Goal: Ask a question: Ask a question

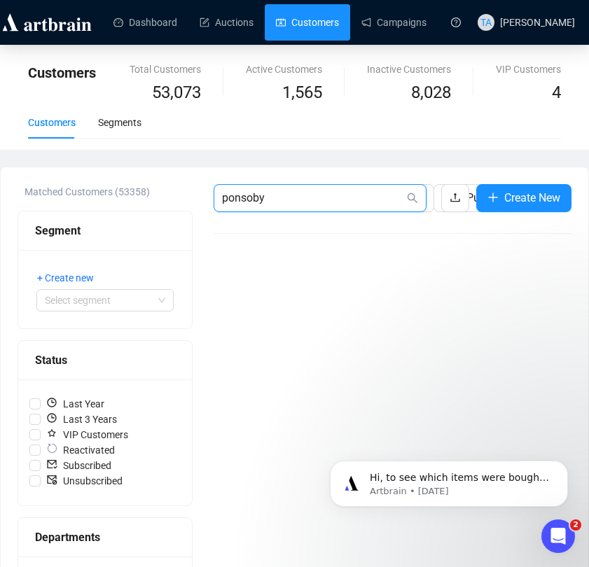
click at [314, 200] on input "ponsoby" at bounding box center [313, 198] width 182 height 17
drag, startPoint x: 315, startPoint y: 200, endPoint x: 172, endPoint y: 188, distance: 144.1
click at [172, 188] on div "Matched Customers (53358) Segment + Create new Select segment Status Last Year …" at bounding box center [295, 487] width 554 height 607
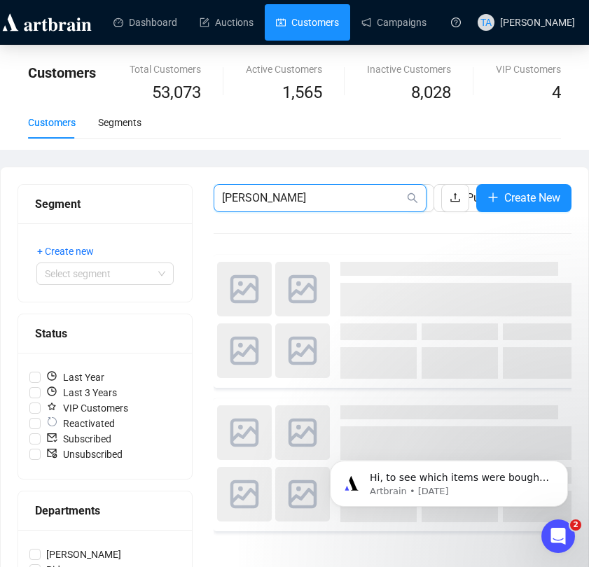
type input "[PERSON_NAME]"
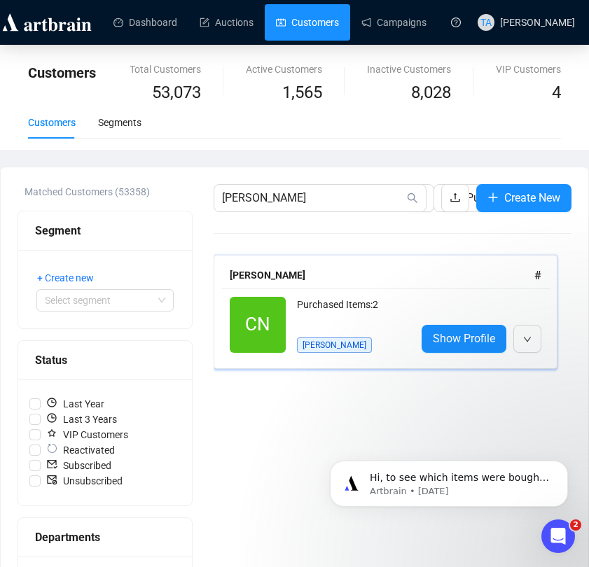
click at [375, 340] on div "Purchased Items: 2 [PERSON_NAME]" at bounding box center [351, 325] width 108 height 56
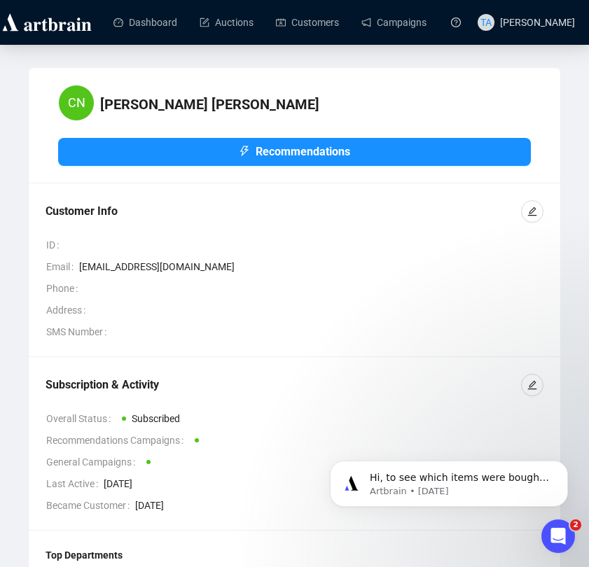
click at [418, 208] on div "Customer Info" at bounding box center [284, 211] width 476 height 17
click at [490, 76] on div "CN [PERSON_NAME] Recommendations Customer Info ID Email [EMAIL_ADDRESS][DOMAIN_…" at bounding box center [295, 364] width 532 height 593
click at [531, 210] on icon "edit" at bounding box center [532, 212] width 10 height 10
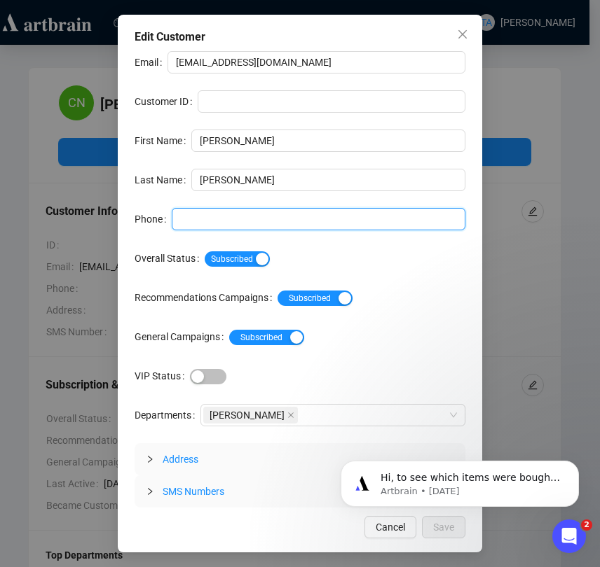
click at [341, 222] on input "Phone" at bounding box center [318, 219] width 293 height 22
paste input "(041) 041-8810"
click at [226, 218] on input "(041) 041-8810" at bounding box center [318, 219] width 293 height 22
type input "0410 418 810"
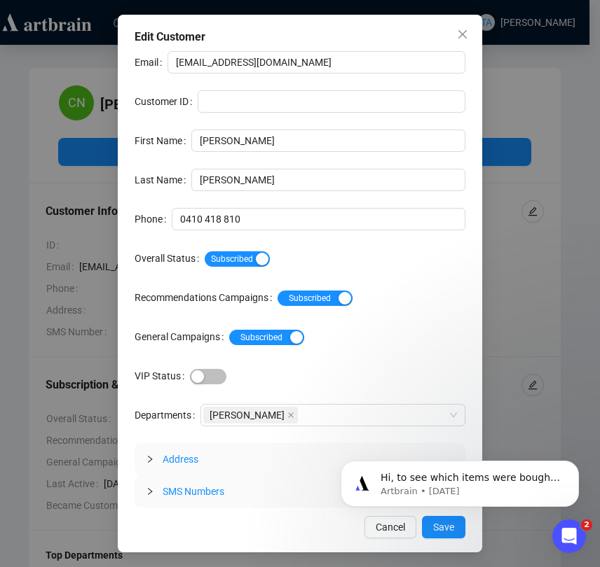
click at [148, 461] on icon "collapsed" at bounding box center [150, 459] width 8 height 8
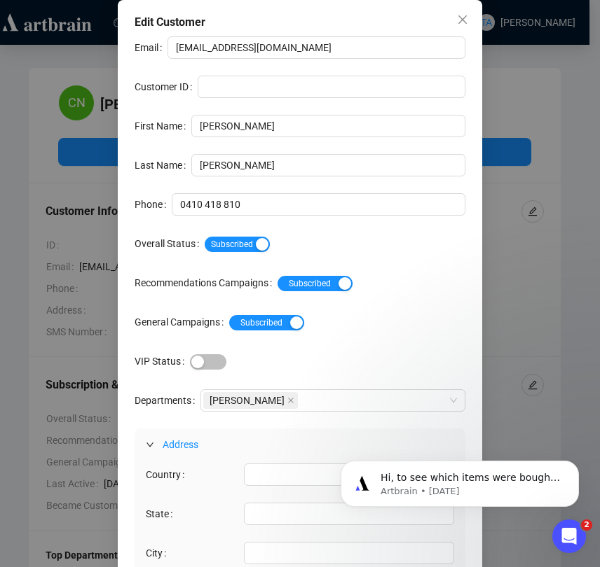
scroll to position [210, 0]
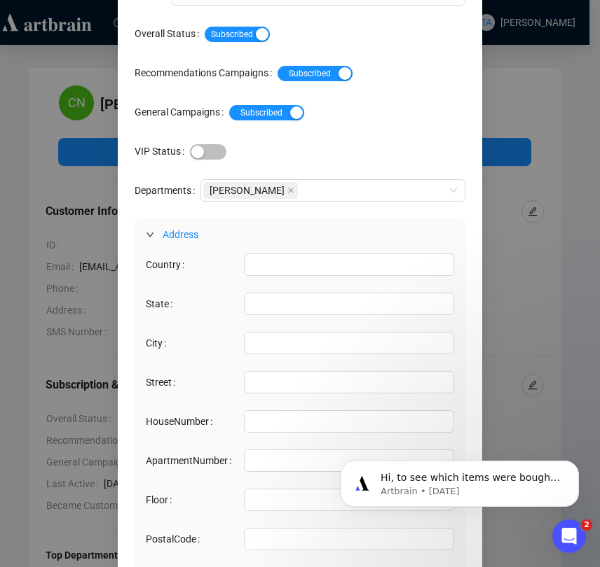
click at [195, 289] on div "[GEOGRAPHIC_DATA] ApartmentNumber Floor PostalCode" at bounding box center [299, 415] width 331 height 328
click at [298, 418] on input "HouseNumber" at bounding box center [349, 421] width 210 height 22
paste input "[STREET_ADDRESS]"
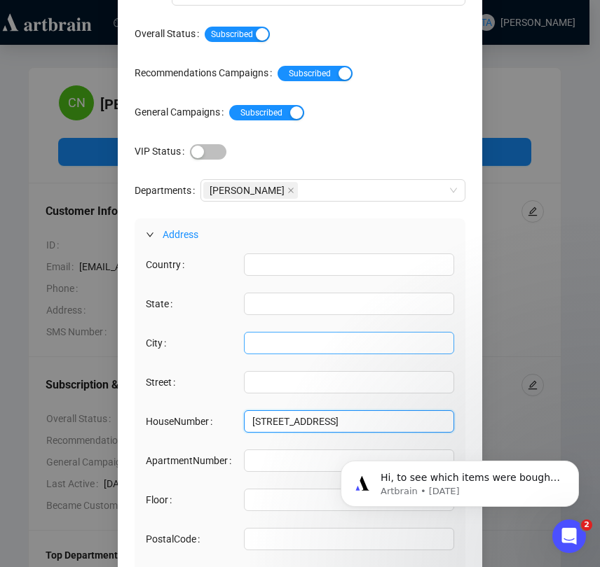
type input "[STREET_ADDRESS]"
click at [244, 339] on input "City" at bounding box center [349, 343] width 210 height 22
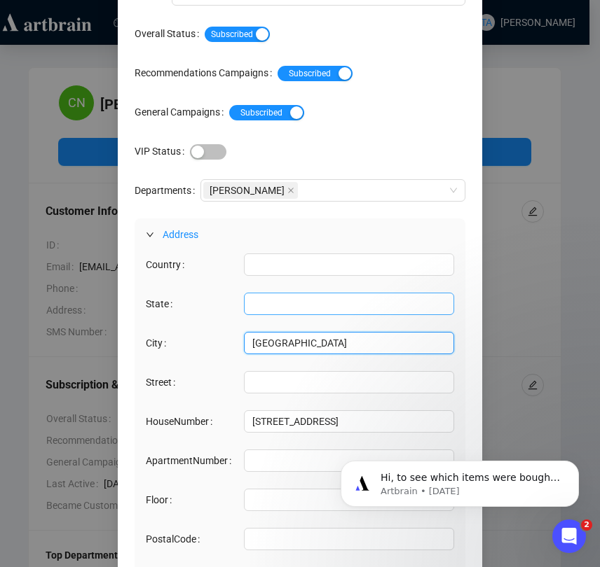
type input "[GEOGRAPHIC_DATA]"
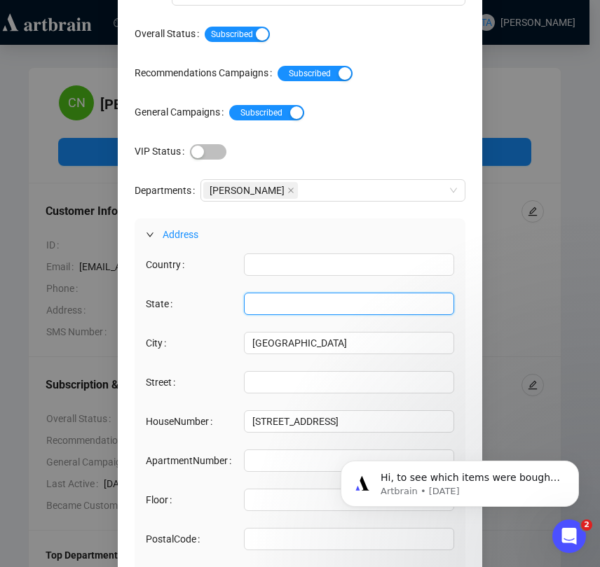
click at [281, 301] on input "State" at bounding box center [349, 304] width 210 height 22
type input "[GEOGRAPHIC_DATA]"
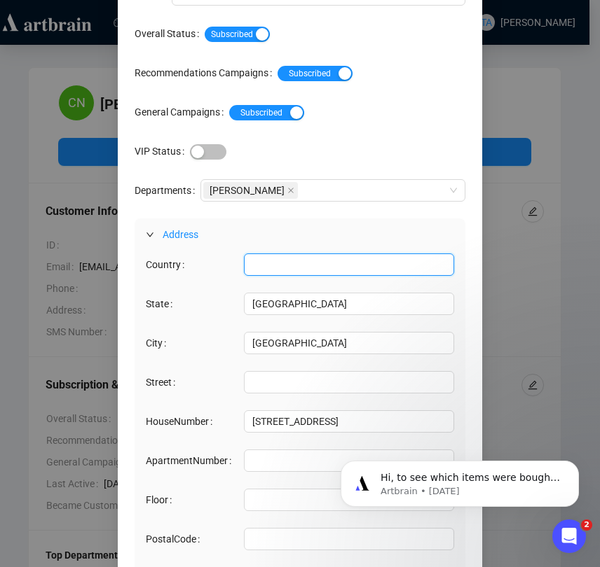
click at [259, 258] on input "Country" at bounding box center [349, 265] width 210 height 22
click at [328, 259] on input "A" at bounding box center [349, 265] width 210 height 22
type input "[GEOGRAPHIC_DATA]"
click at [230, 385] on div at bounding box center [317, 382] width 273 height 22
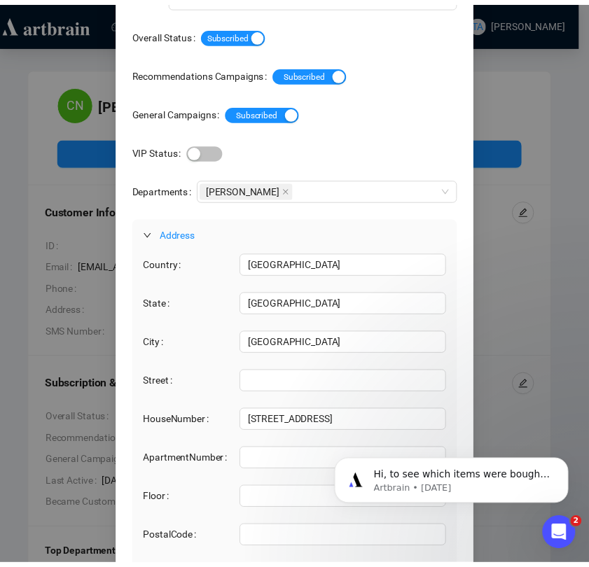
scroll to position [298, 0]
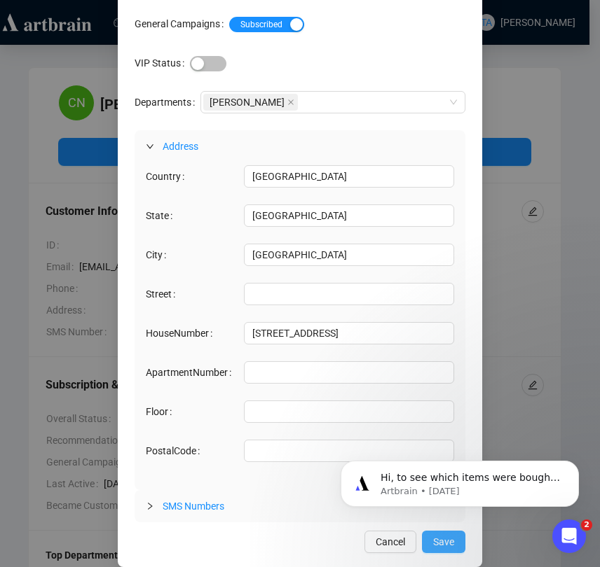
click at [447, 546] on span "Save" at bounding box center [443, 541] width 21 height 15
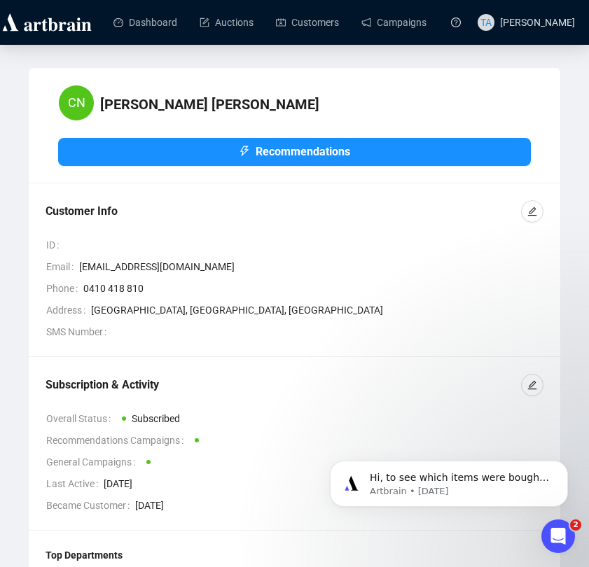
drag, startPoint x: 144, startPoint y: 293, endPoint x: 81, endPoint y: 288, distance: 62.5
click at [81, 288] on div "Phone [PHONE_NUMBER]" at bounding box center [294, 288] width 497 height 15
copy div "0410 418 810"
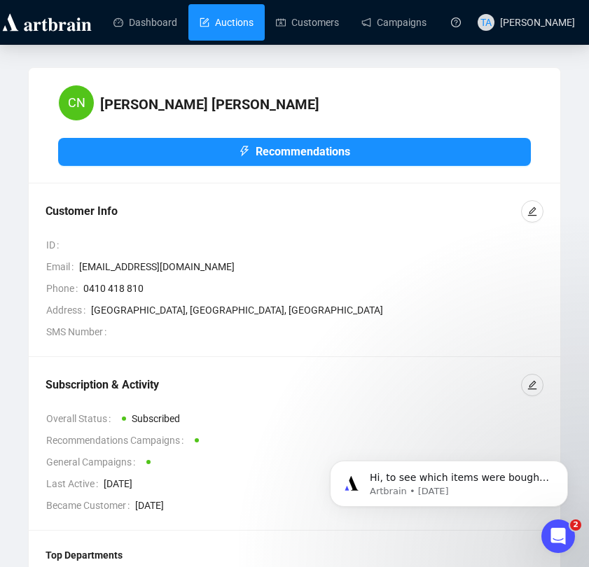
click at [236, 24] on link "Auctions" at bounding box center [227, 22] width 54 height 36
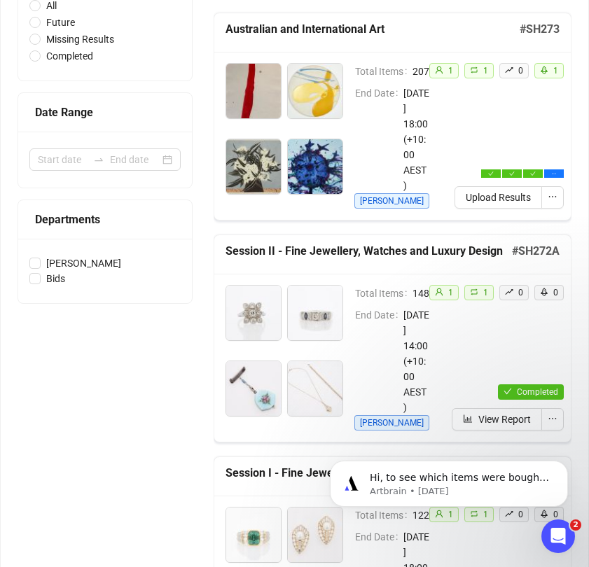
scroll to position [350, 0]
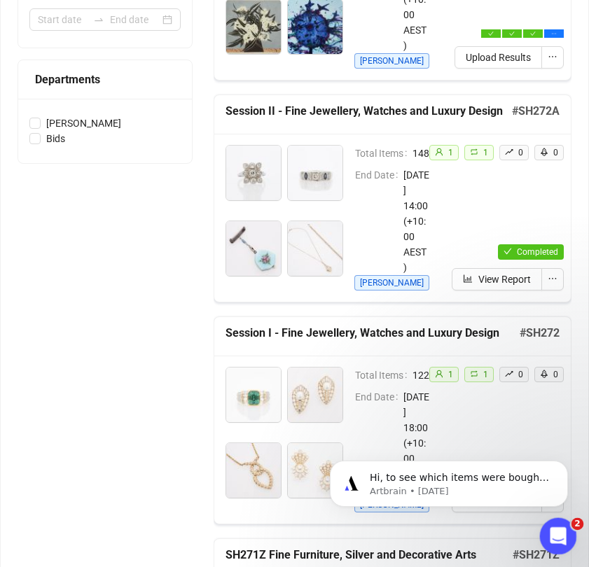
click at [558, 536] on icon "Open Intercom Messenger" at bounding box center [556, 534] width 10 height 11
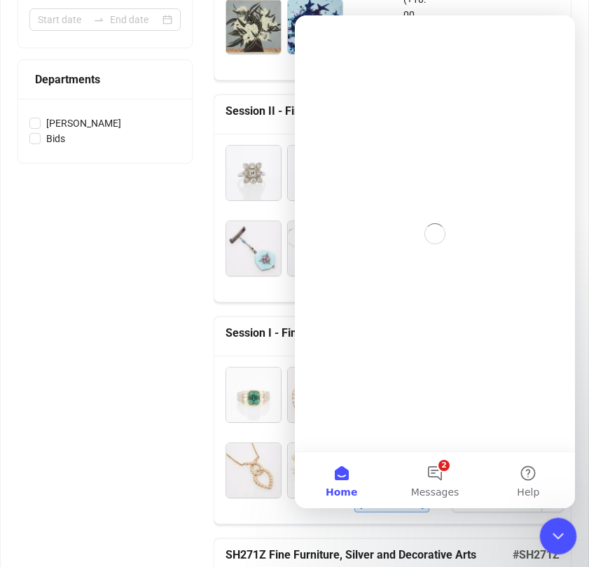
scroll to position [0, 0]
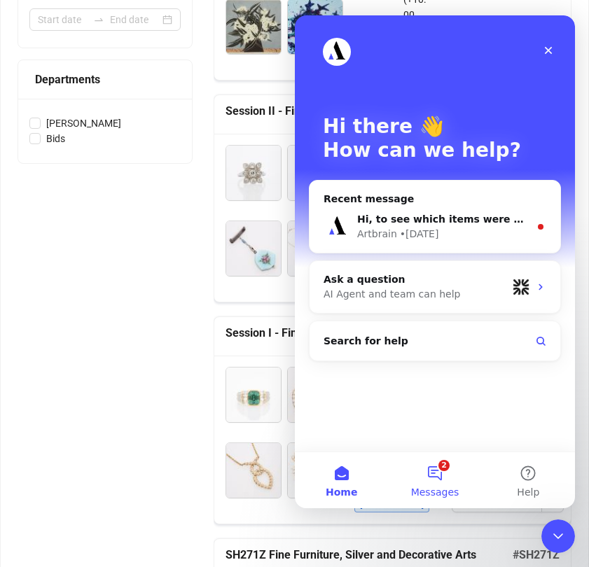
click at [441, 471] on button "2 Messages" at bounding box center [434, 480] width 93 height 56
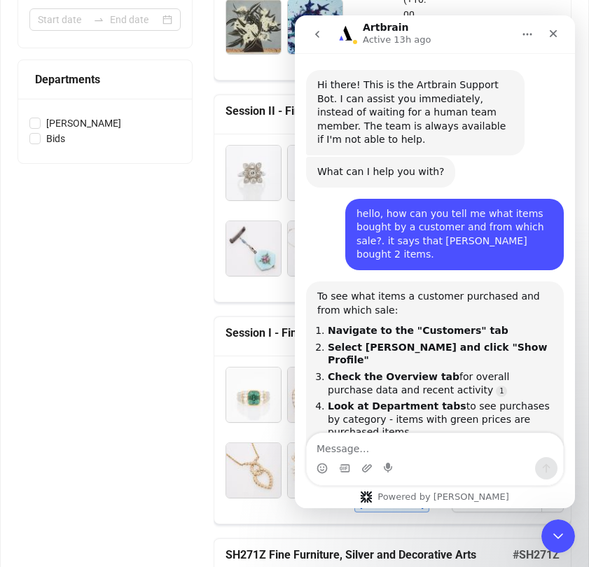
scroll to position [16, 0]
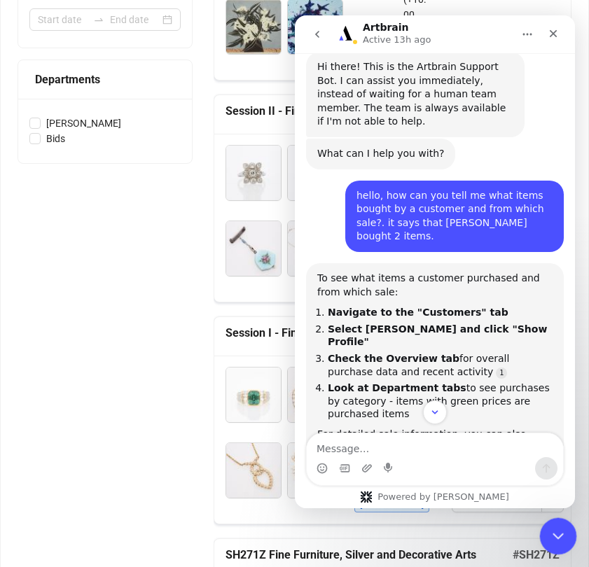
click at [560, 539] on icon "Close Intercom Messenger" at bounding box center [556, 534] width 17 height 17
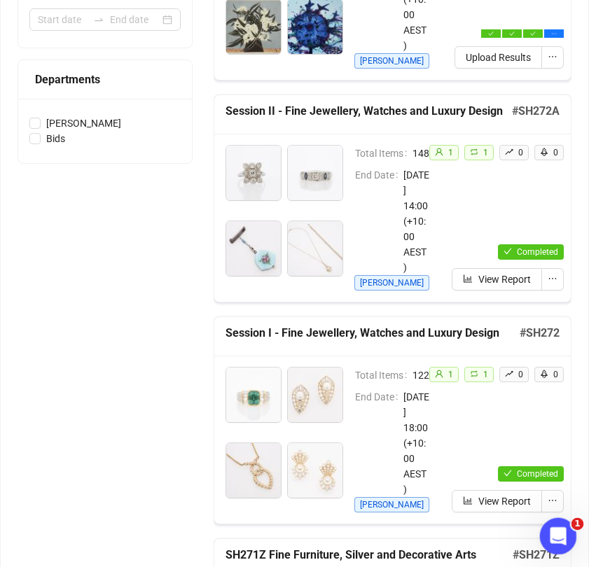
scroll to position [634, 0]
click at [563, 527] on div "Open Intercom Messenger" at bounding box center [556, 534] width 46 height 46
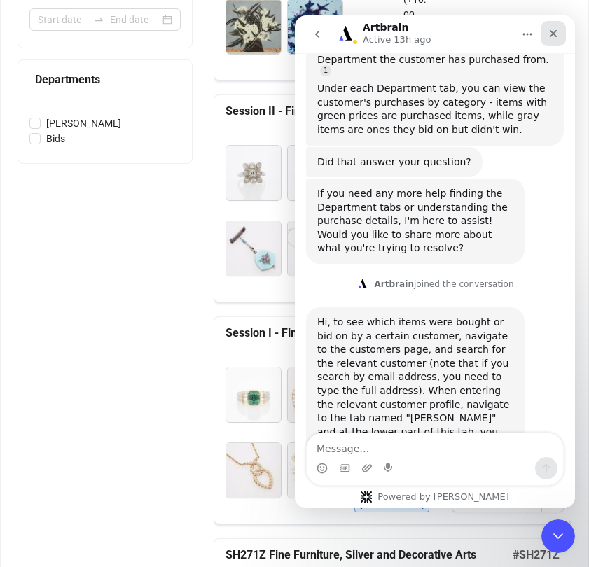
click at [553, 35] on icon "Close" at bounding box center [554, 34] width 8 height 8
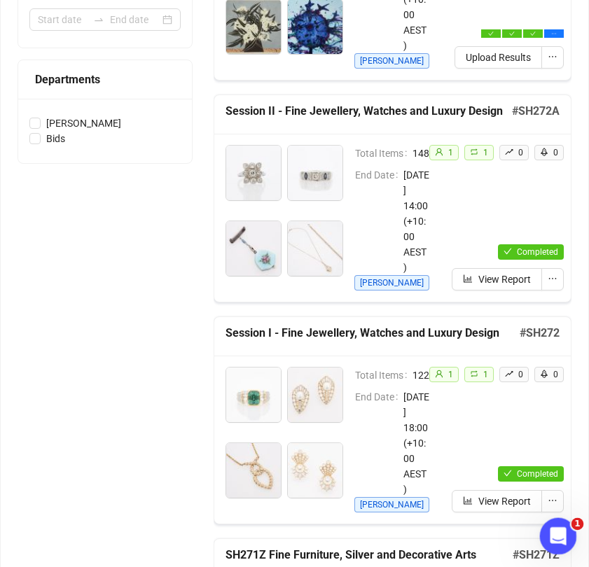
click at [558, 543] on icon "Open Intercom Messenger" at bounding box center [556, 534] width 23 height 23
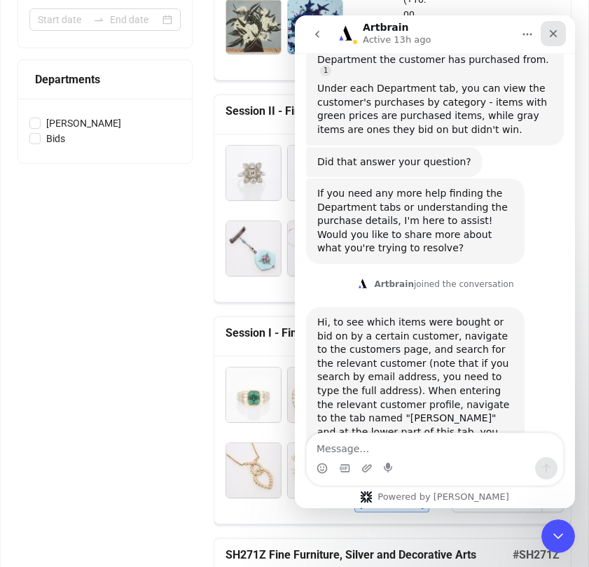
drag, startPoint x: 549, startPoint y: 33, endPoint x: 859, endPoint y: 97, distance: 316.9
click at [549, 33] on icon "Close" at bounding box center [553, 33] width 11 height 11
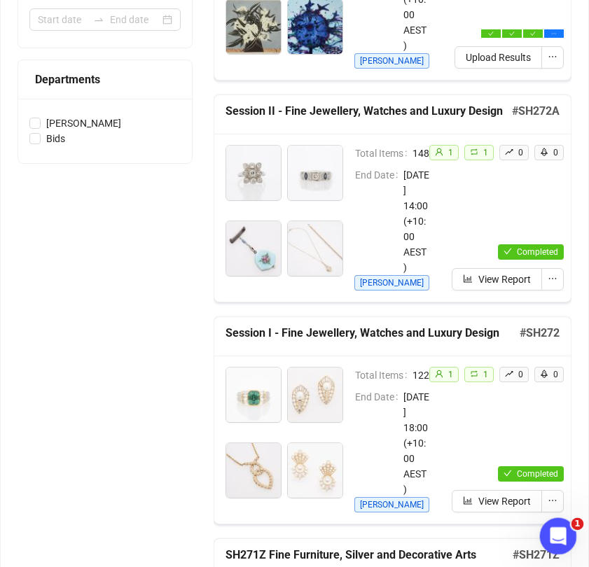
click at [556, 539] on icon "Open Intercom Messenger" at bounding box center [556, 534] width 23 height 23
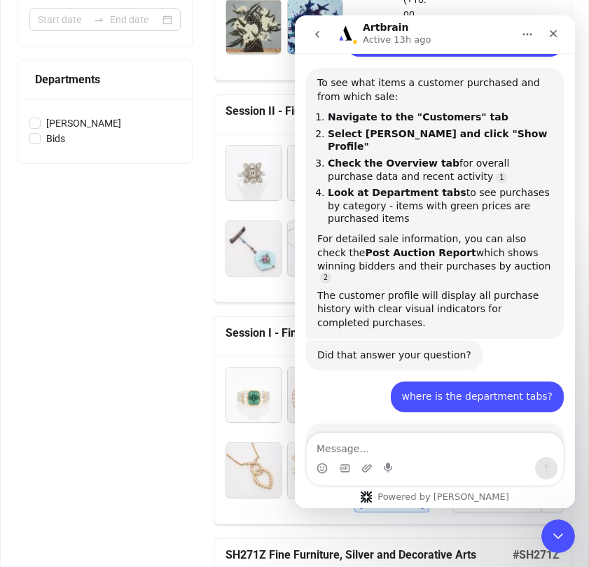
scroll to position [0, 0]
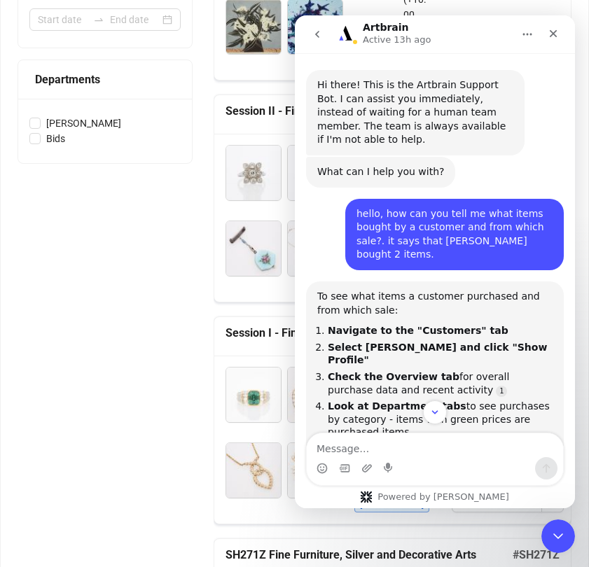
click at [527, 37] on icon "Home" at bounding box center [527, 34] width 11 height 11
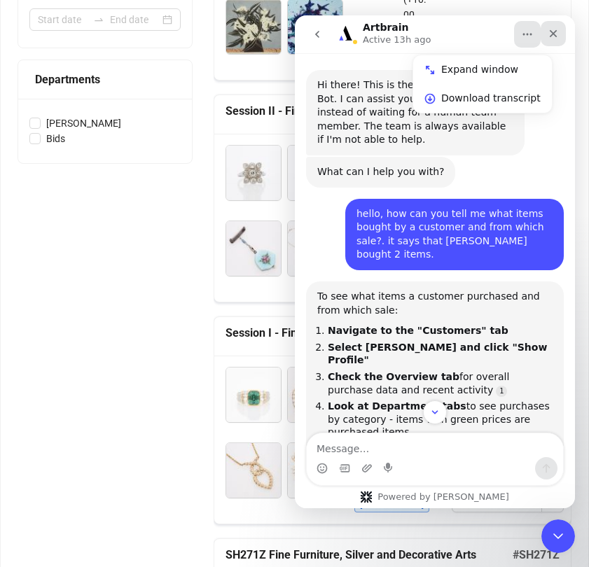
click at [550, 32] on icon "Close" at bounding box center [553, 33] width 11 height 11
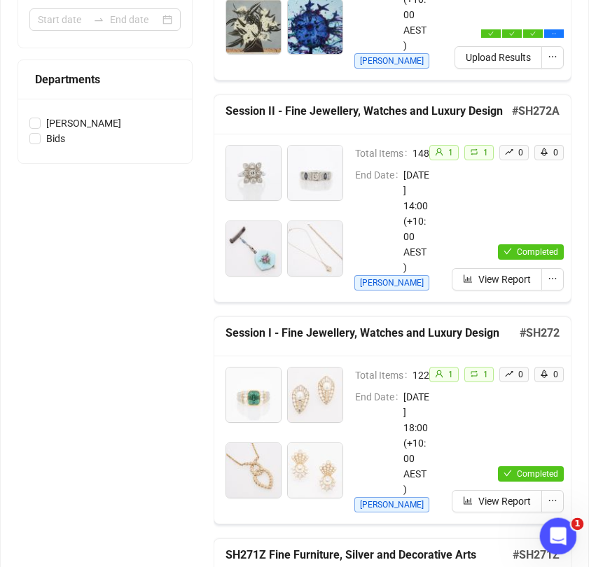
click at [555, 537] on icon "Open Intercom Messenger" at bounding box center [556, 534] width 10 height 11
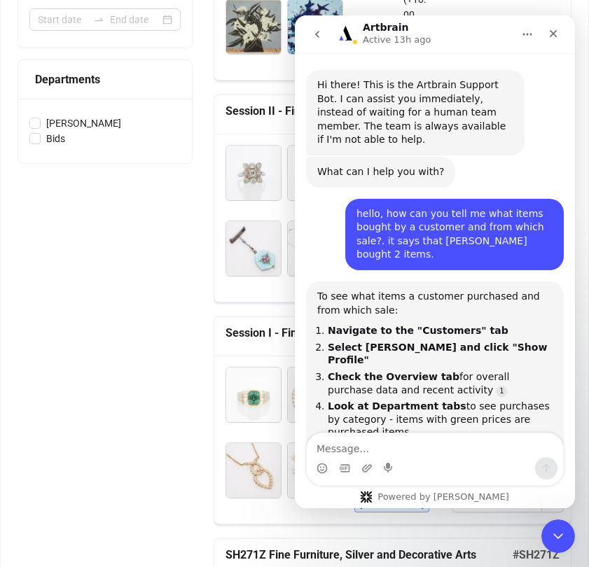
scroll to position [634, 0]
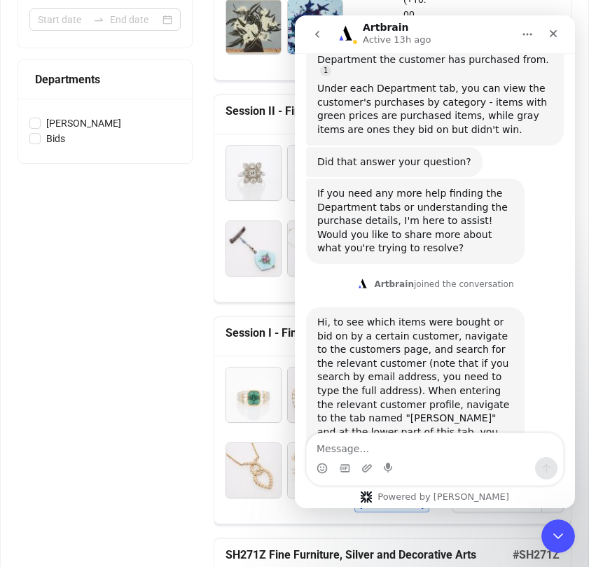
click at [375, 450] on textarea "Message…" at bounding box center [435, 446] width 256 height 24
type textarea "how to search who bought a certain item?"
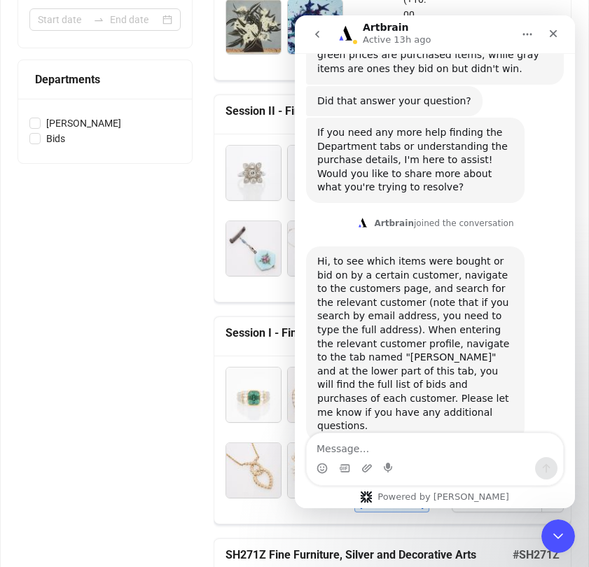
click at [320, 36] on icon "go back" at bounding box center [317, 34] width 11 height 11
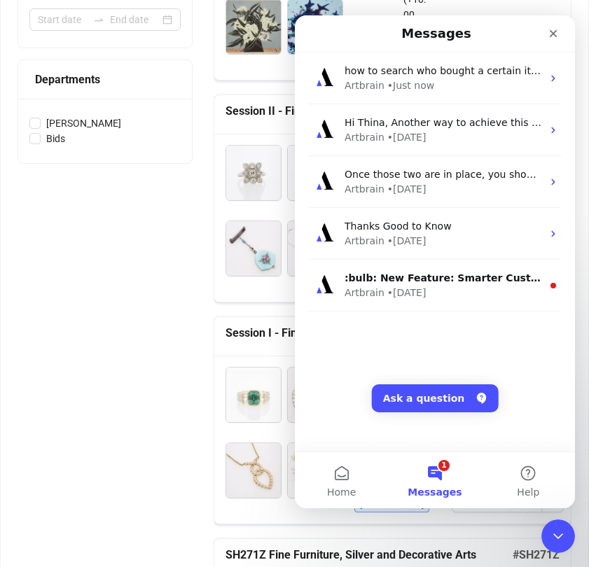
scroll to position [0, 0]
click at [436, 398] on button "Ask a question" at bounding box center [435, 399] width 127 height 28
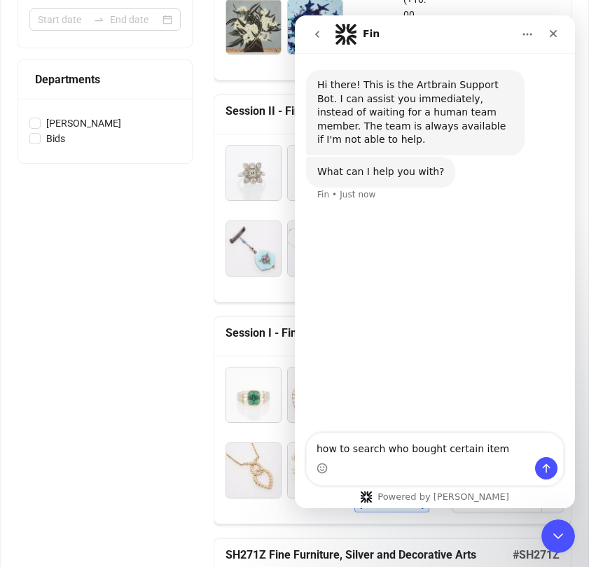
type textarea "how to search who bought certain item?"
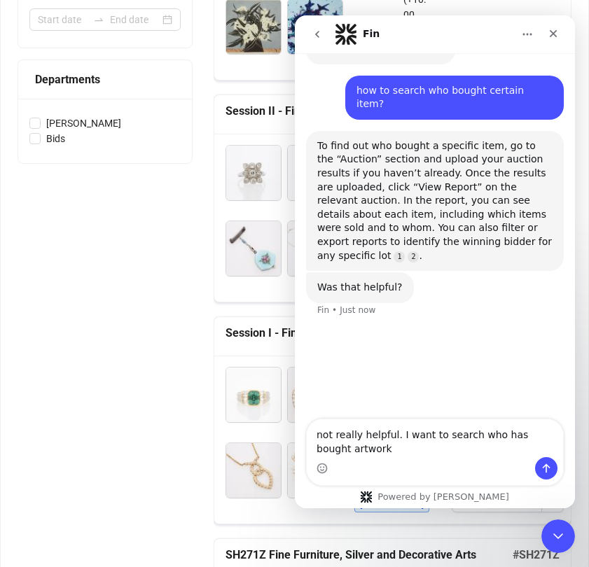
scroll to position [121, 0]
type textarea "not really helpful. I want to search who has bought artwork by [PERSON_NAME]?"
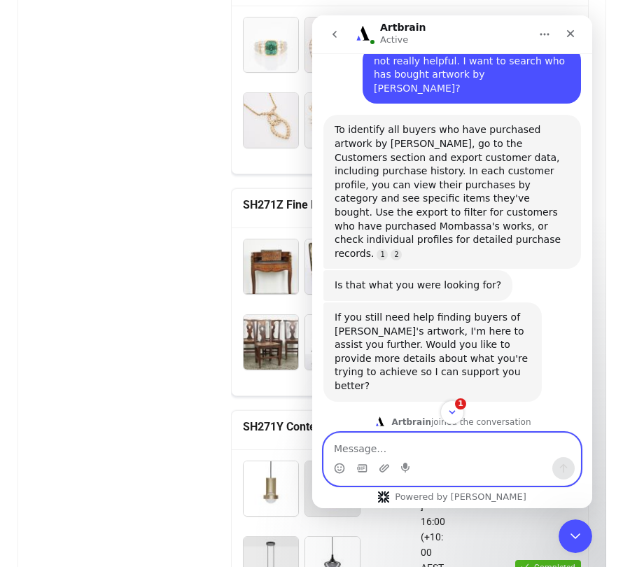
scroll to position [280, 0]
